Goal: Information Seeking & Learning: Learn about a topic

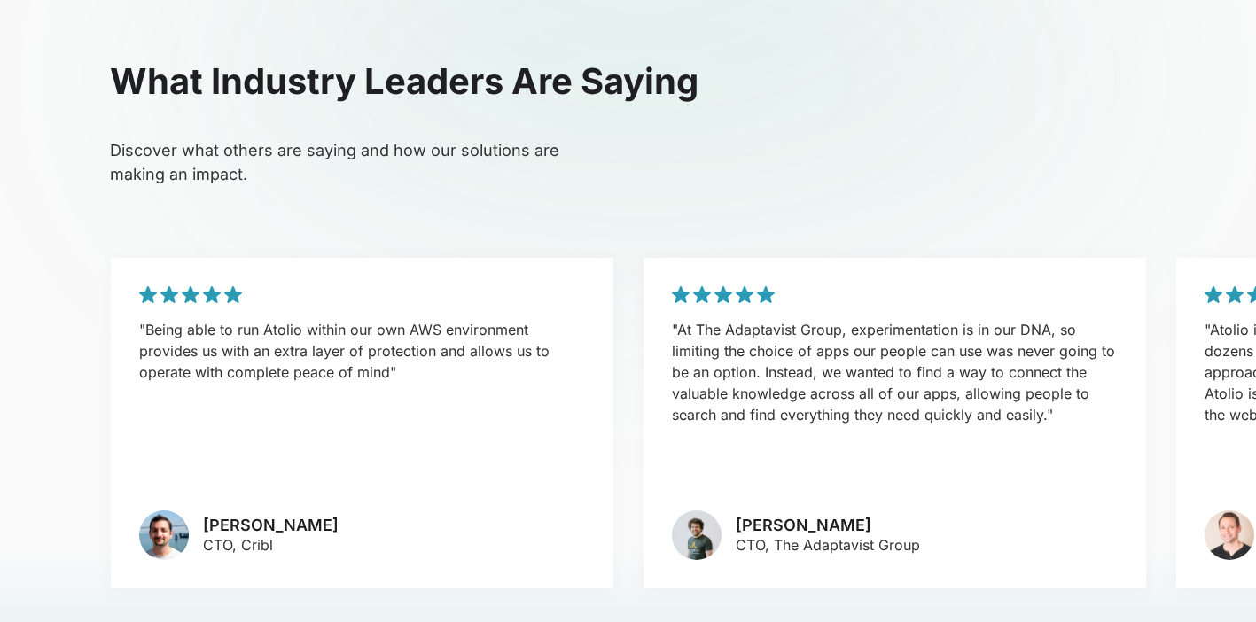
scroll to position [3905, 0]
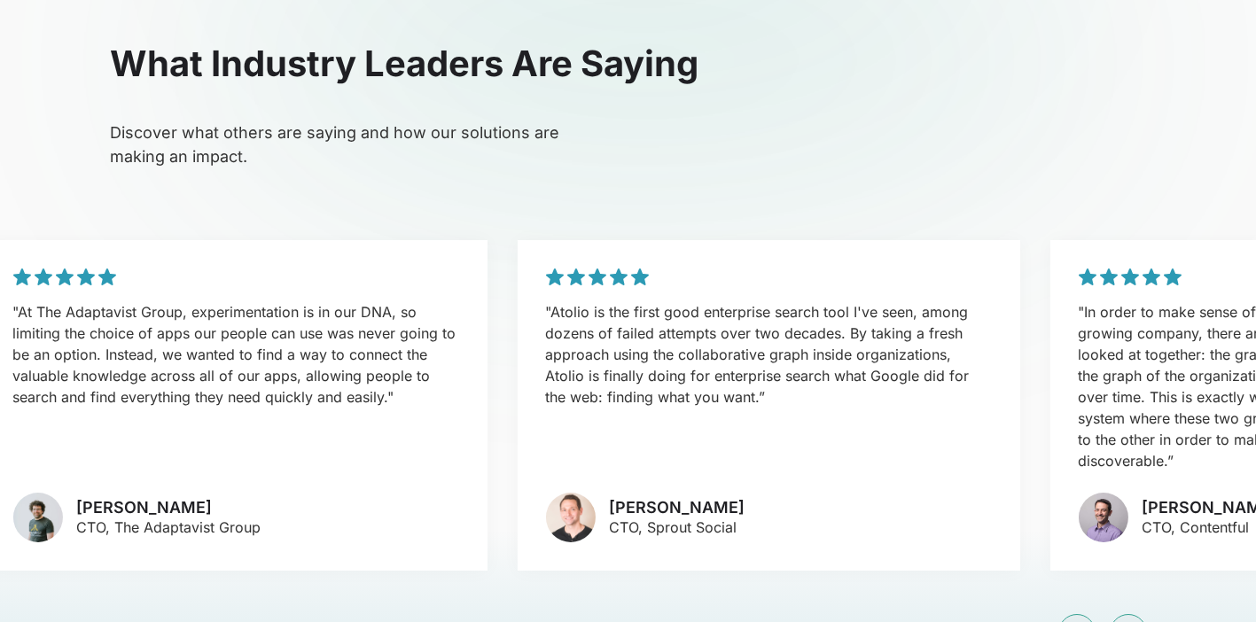
click at [517, 374] on div ""Atolio is the first good enterprise search tool I've seen, among dozens of fai…" at bounding box center [768, 405] width 503 height 331
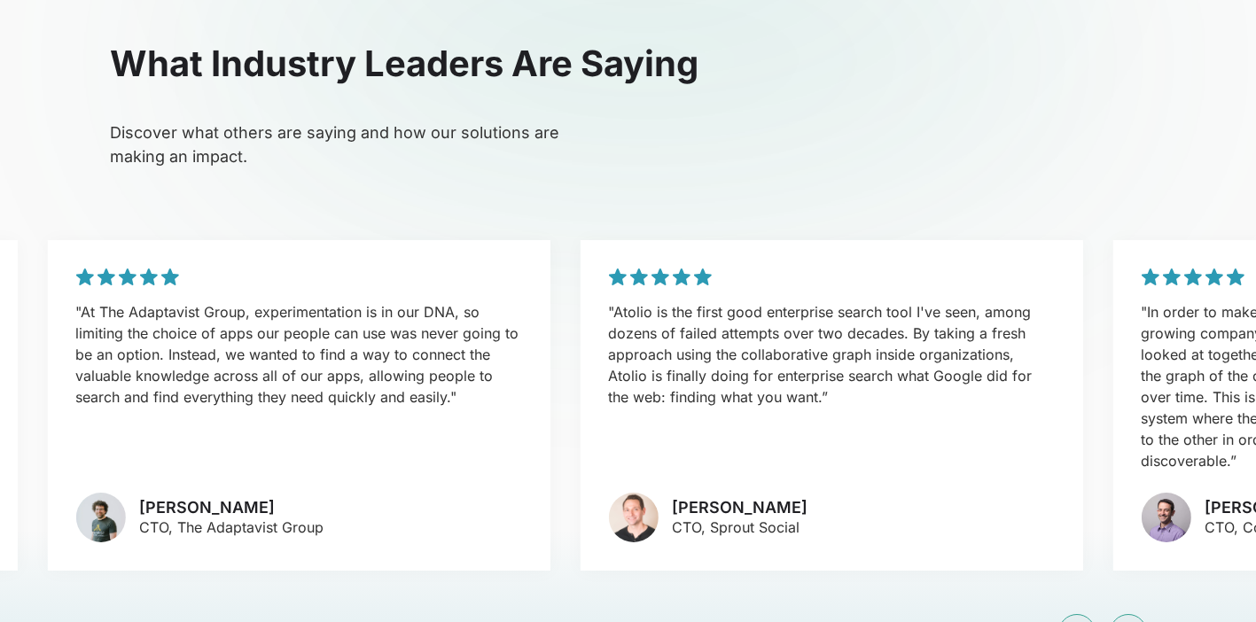
click at [580, 363] on div ""Atolio is the first good enterprise search tool I've seen, among dozens of fai…" at bounding box center [831, 405] width 503 height 331
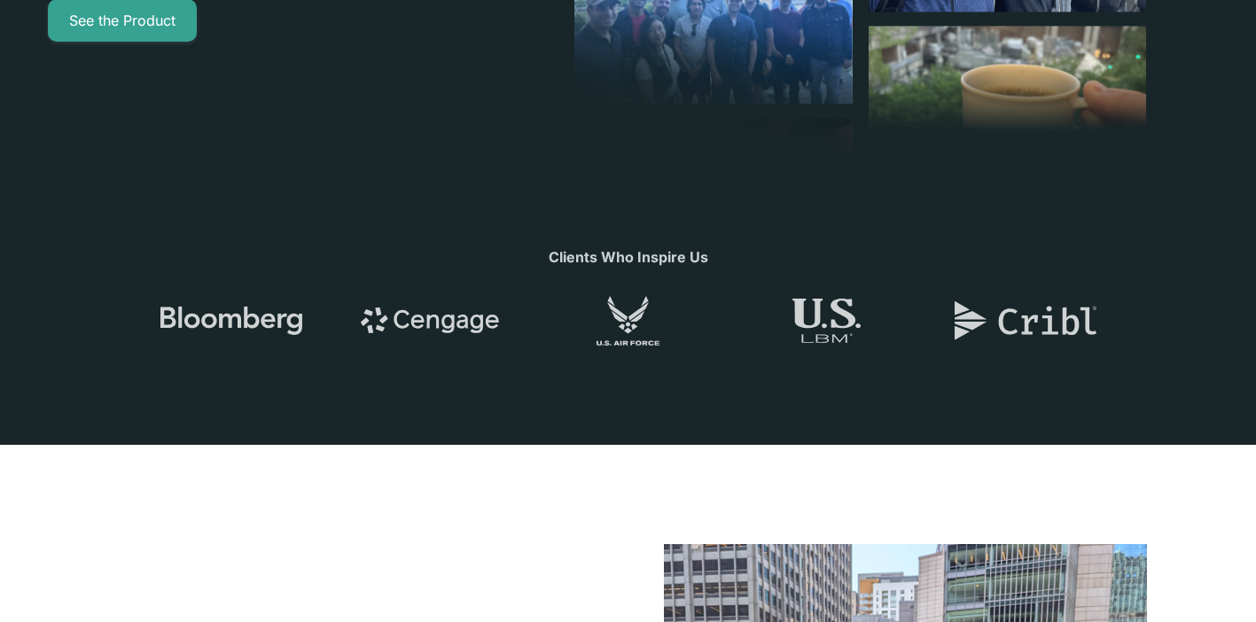
scroll to position [0, 0]
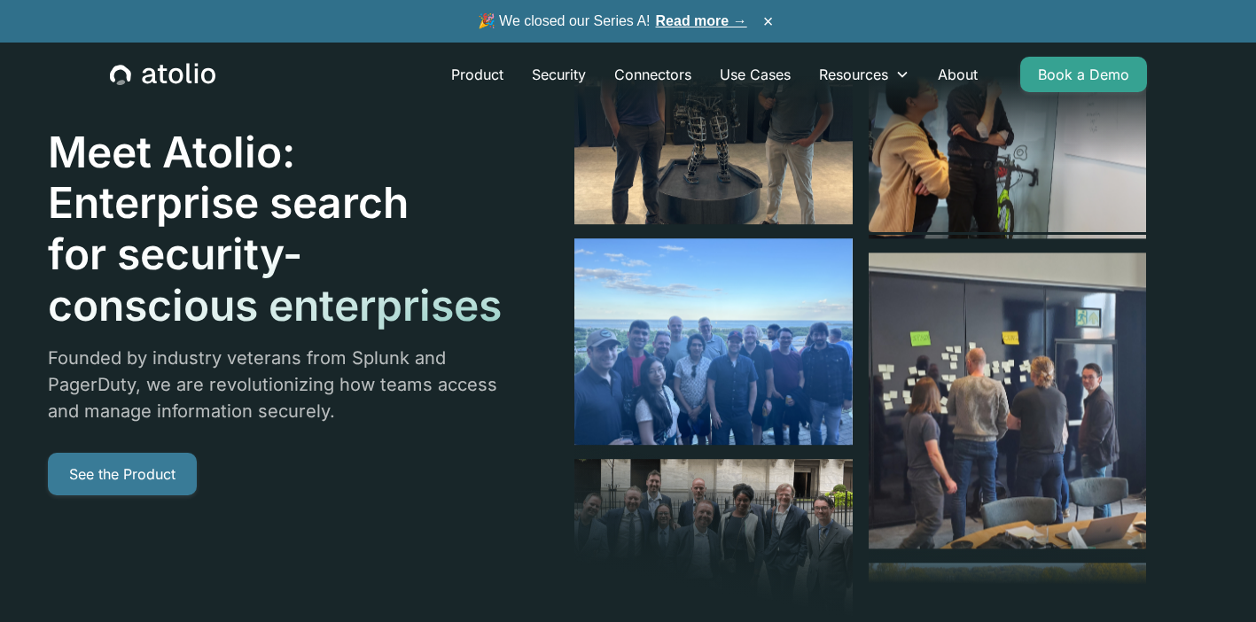
click at [120, 488] on link "See the Product" at bounding box center [122, 474] width 149 height 43
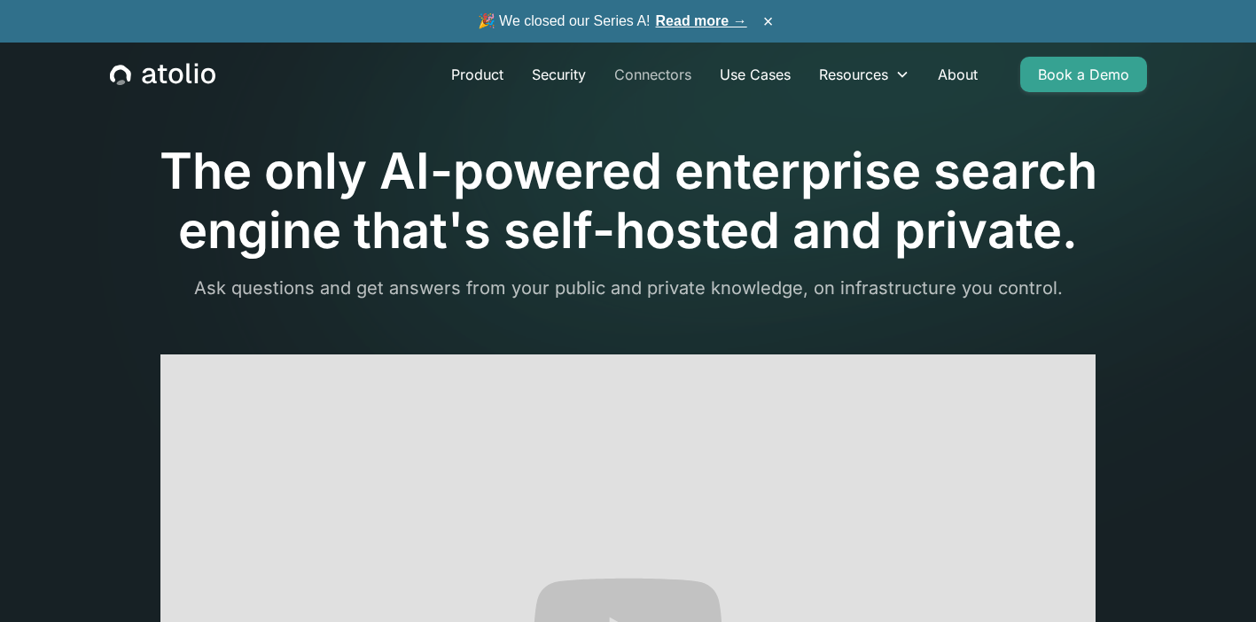
click at [691, 68] on link "Connectors" at bounding box center [653, 74] width 106 height 35
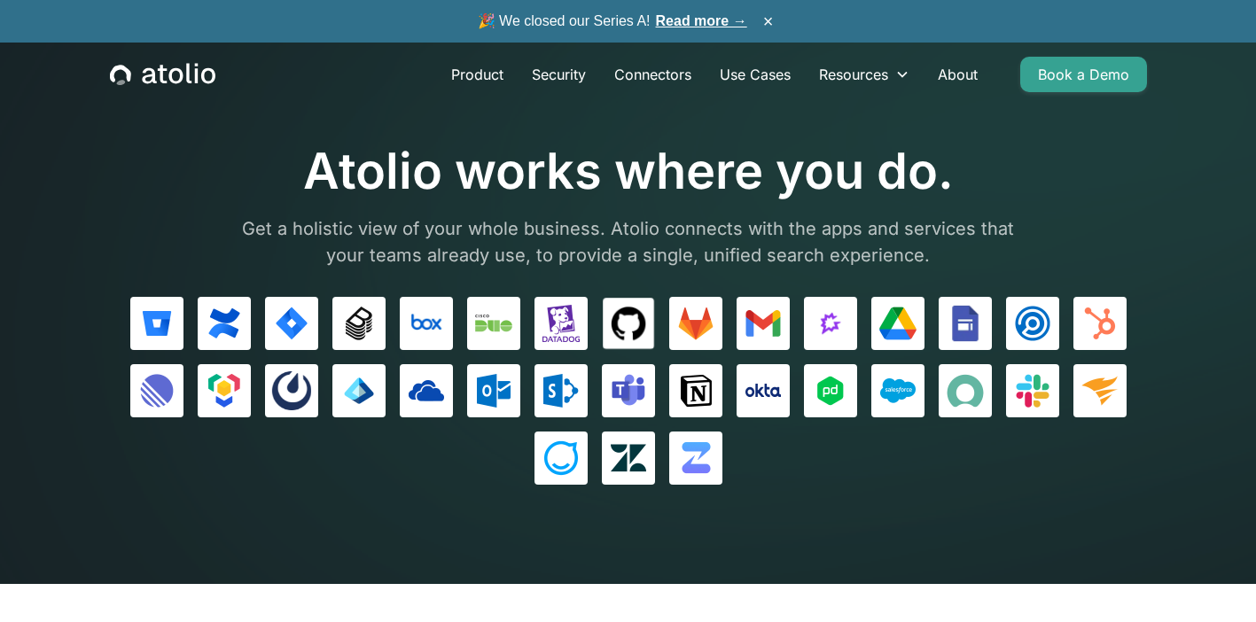
click at [637, 306] on img at bounding box center [627, 323] width 37 height 37
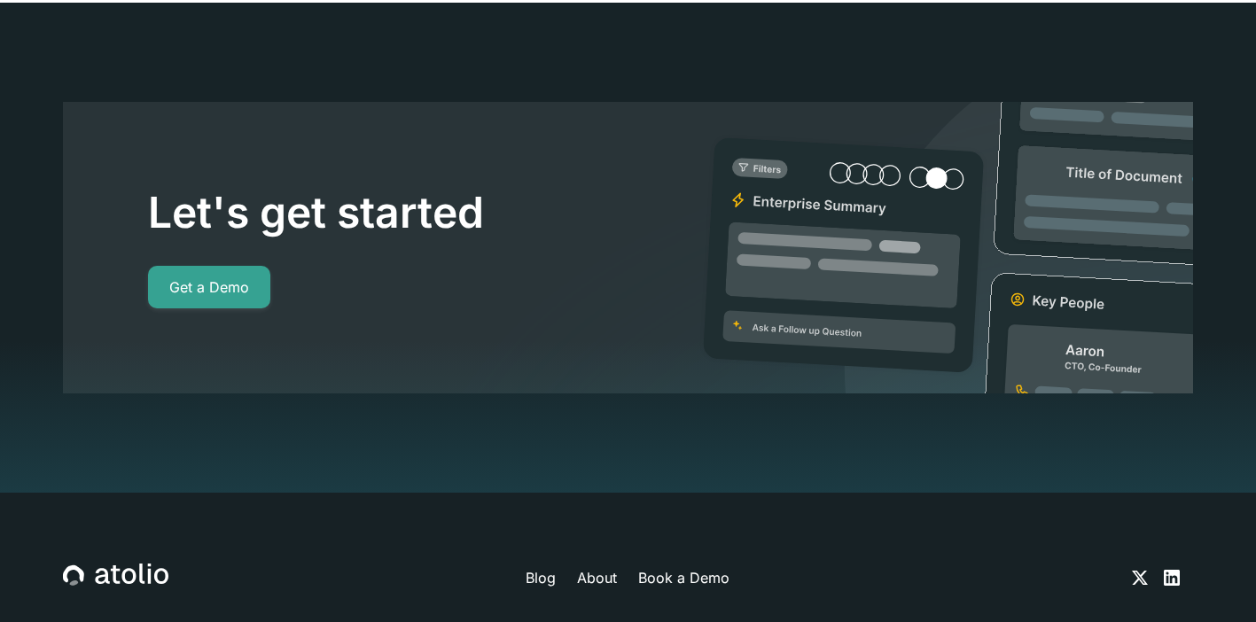
scroll to position [16429, 0]
